Goal: Information Seeking & Learning: Find specific page/section

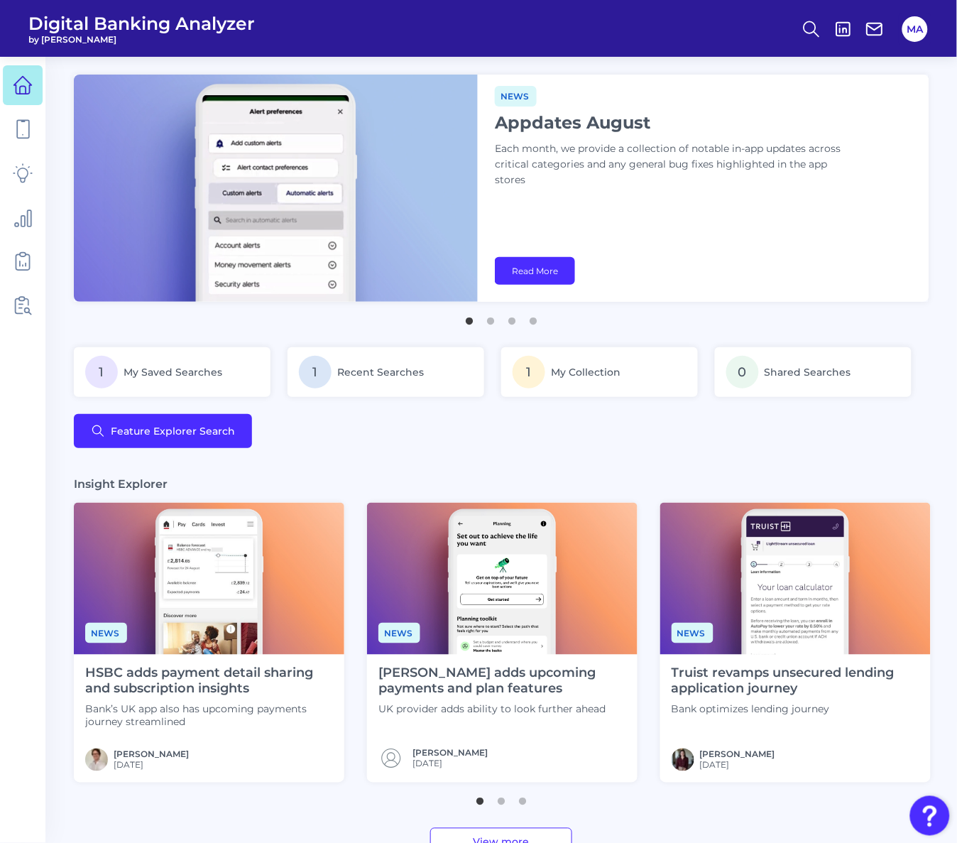
click at [327, 466] on main "Deep dive Security hubs: Encourage customer vigilance Financial institutions mu…" at bounding box center [478, 663] width 957 height 1327
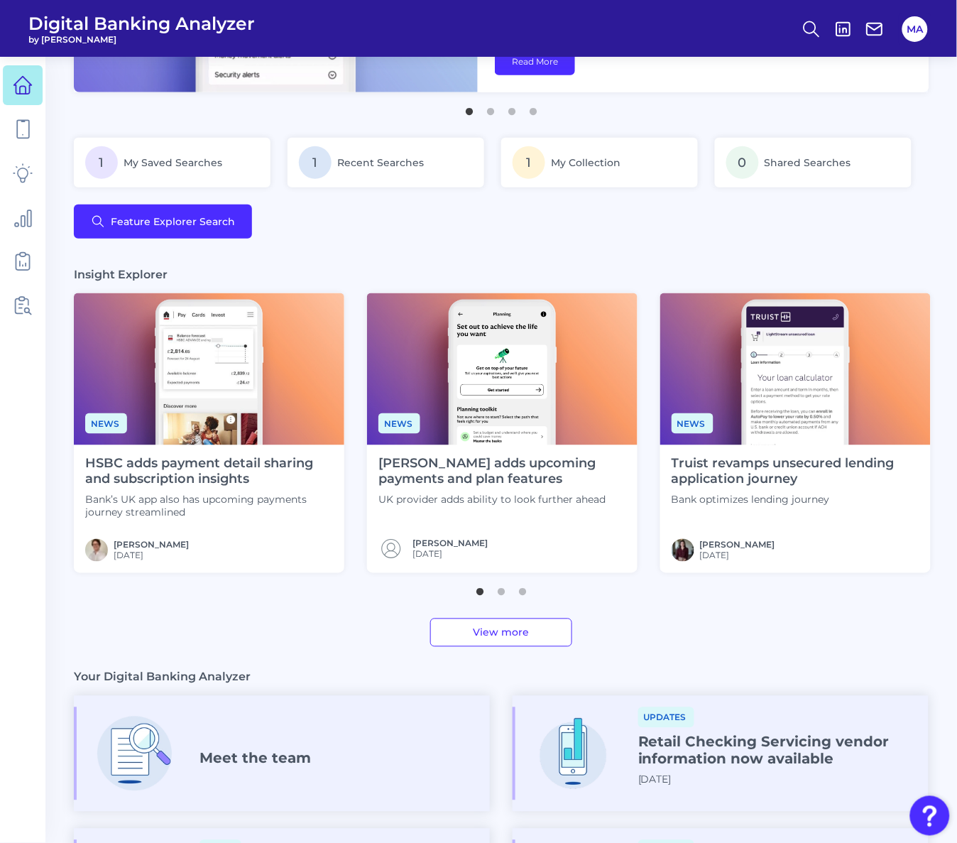
scroll to position [484, 0]
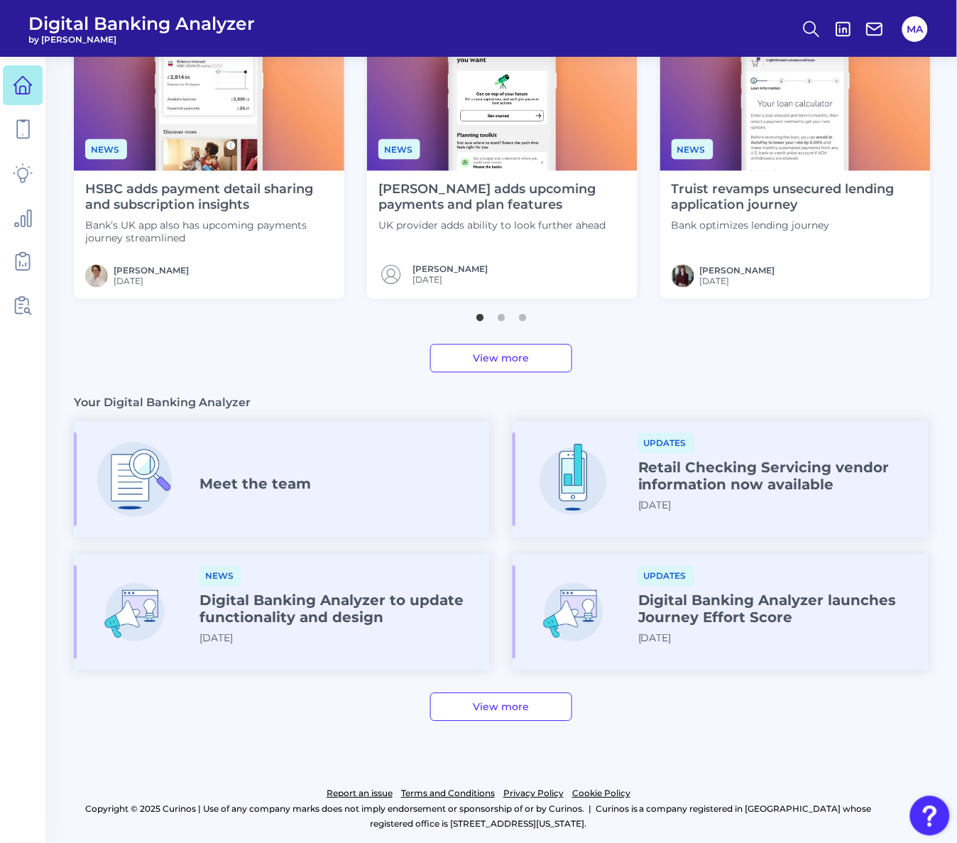
click at [700, 619] on h4 "Digital Banking Analyzer launches Journey Effort Score" at bounding box center [777, 609] width 279 height 34
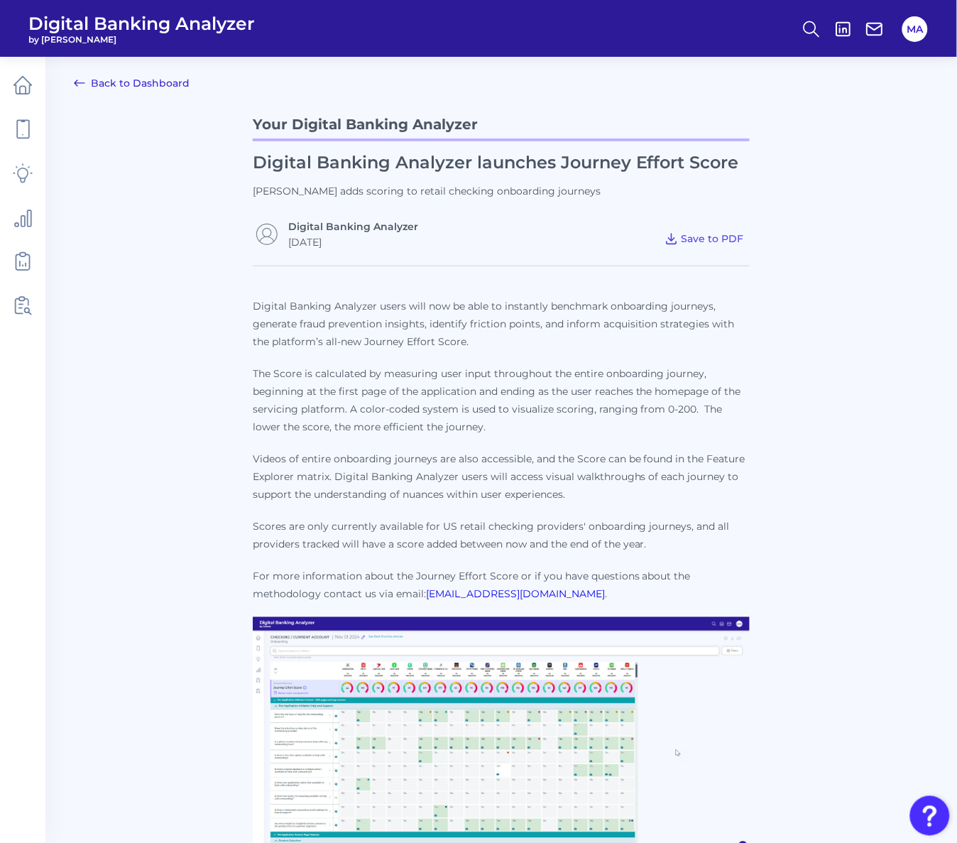
click at [96, 82] on link "Back to Dashboard" at bounding box center [132, 83] width 116 height 17
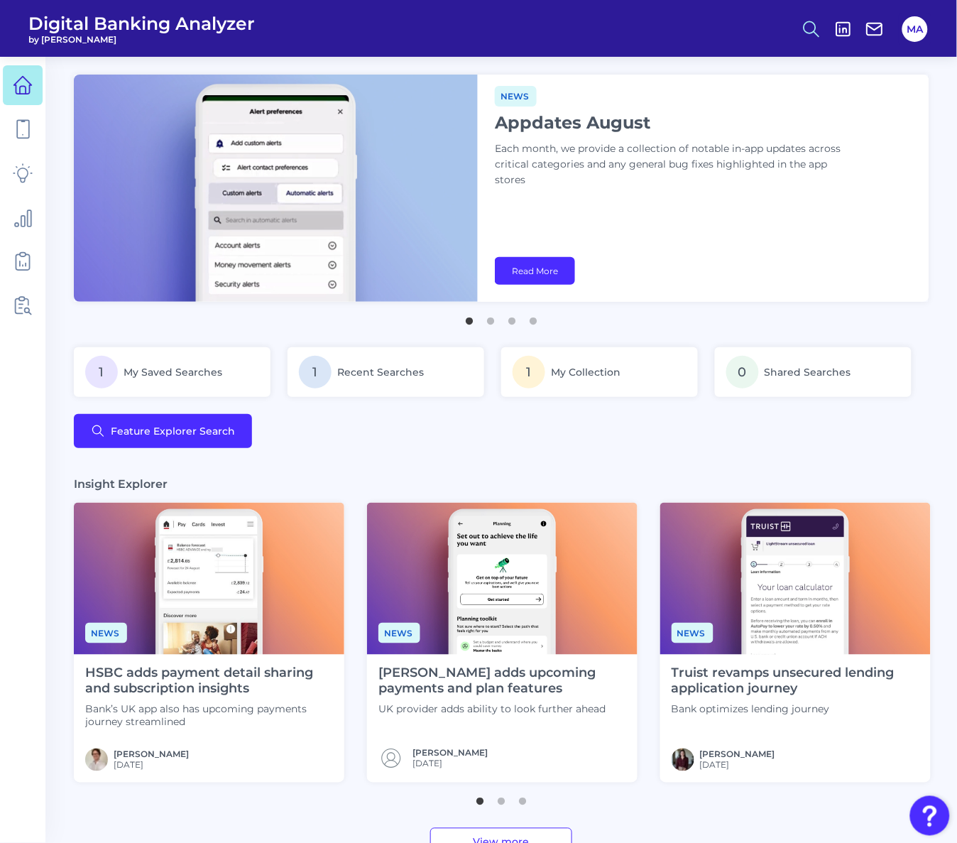
click at [805, 27] on circle at bounding box center [810, 26] width 11 height 11
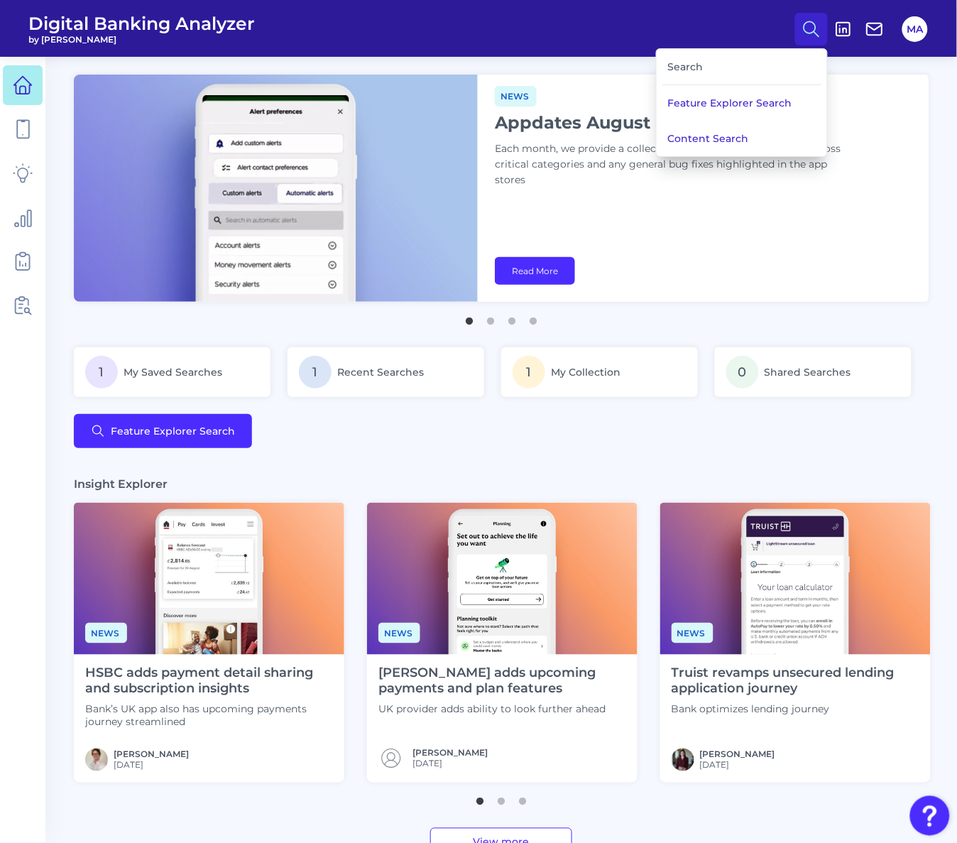
click at [805, 27] on circle at bounding box center [810, 26] width 11 height 11
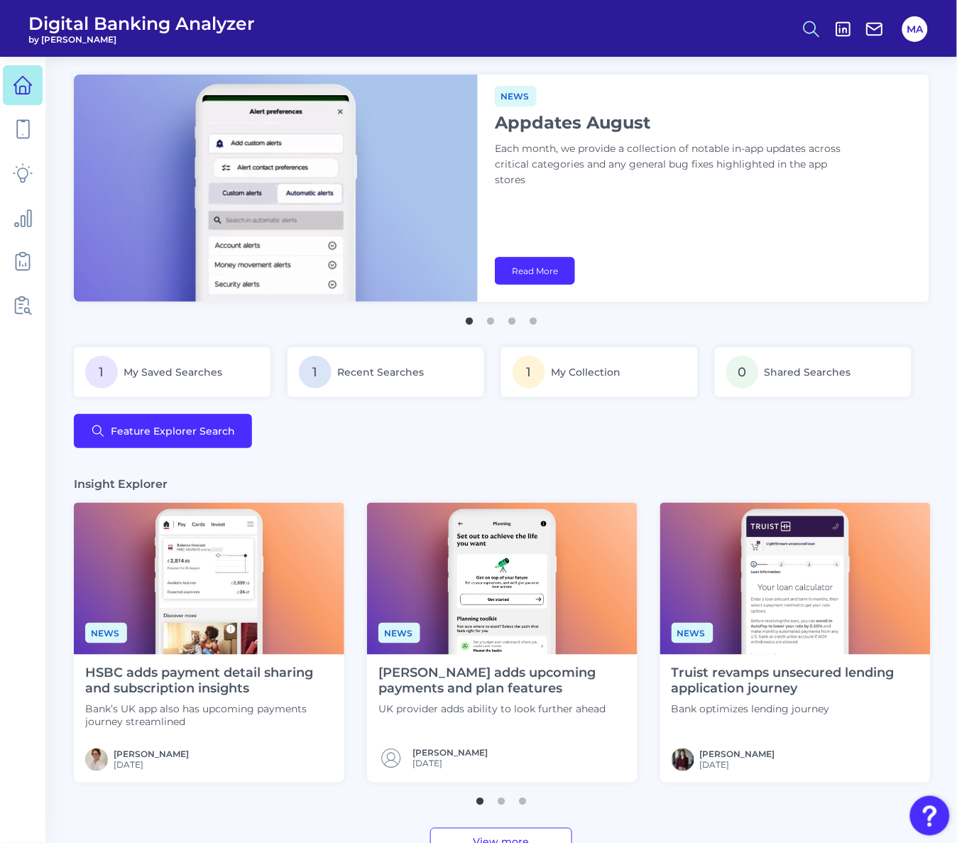
click at [822, 27] on icon at bounding box center [812, 29] width 20 height 20
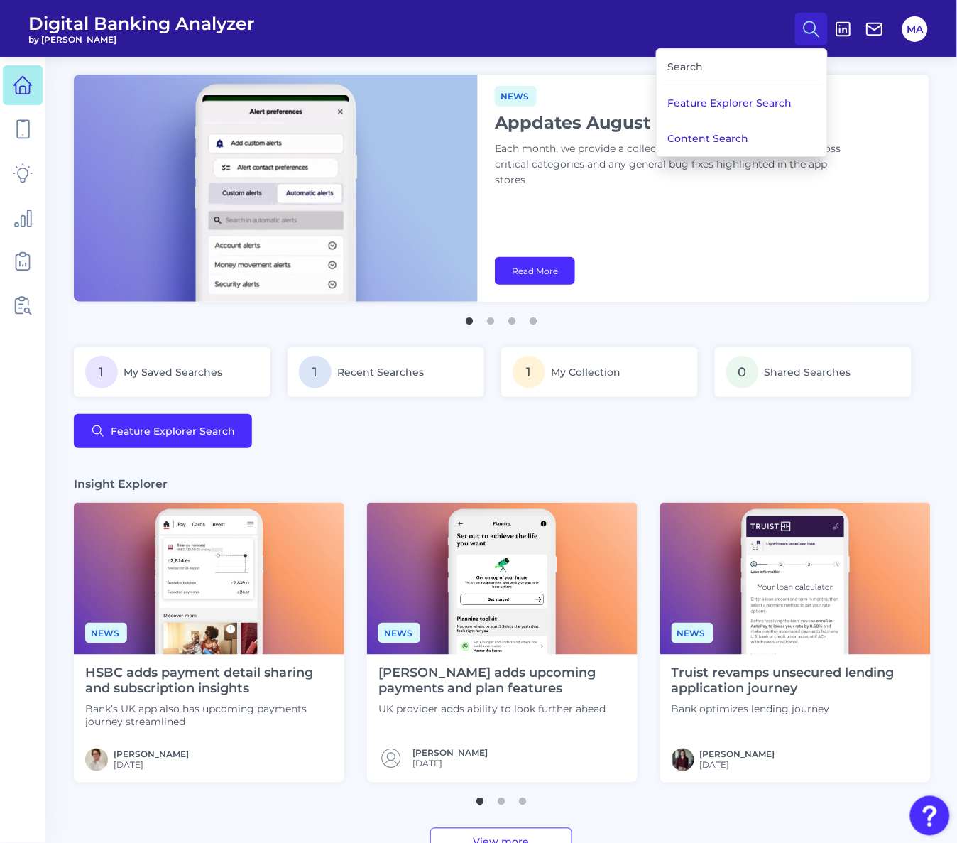
click at [709, 65] on div "Search" at bounding box center [742, 67] width 159 height 36
click at [659, 66] on div "Search Feature Explorer Search Content Search" at bounding box center [742, 102] width 172 height 109
click at [677, 68] on div "Search" at bounding box center [742, 67] width 159 height 36
click at [690, 136] on button "Content Search" at bounding box center [742, 139] width 170 height 36
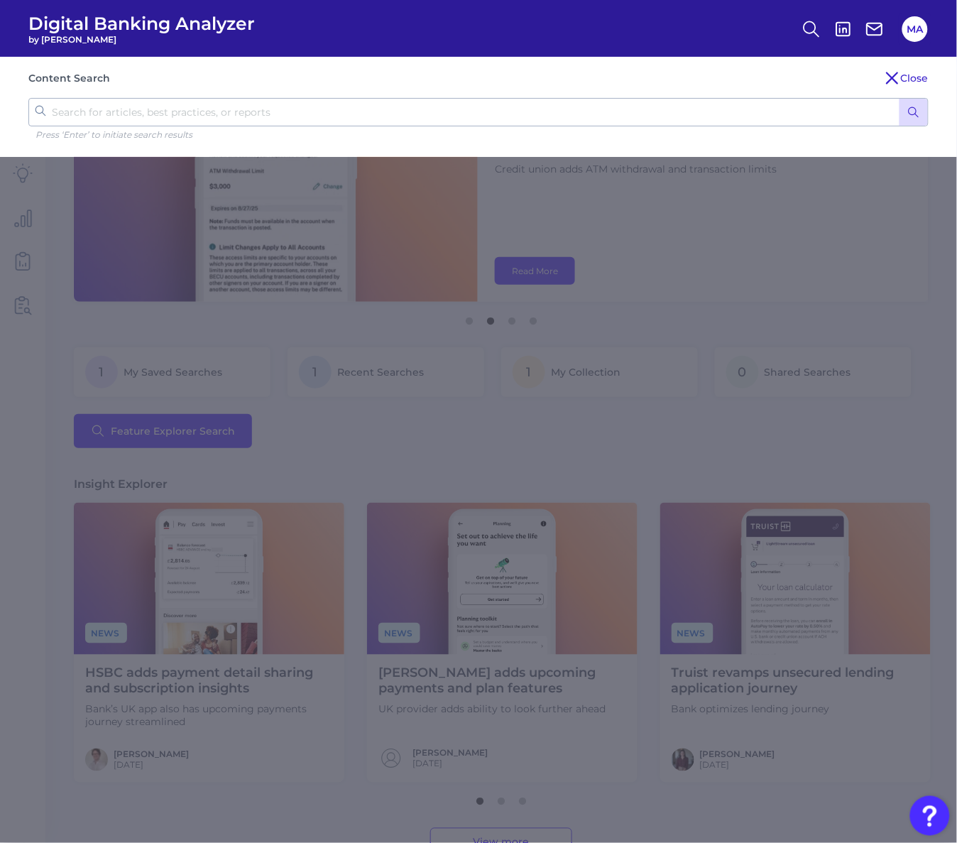
click at [185, 105] on input "text" at bounding box center [478, 112] width 901 height 28
type input "chat"
click at [900, 99] on button "submit" at bounding box center [914, 112] width 28 height 27
